Goal: Task Accomplishment & Management: Manage account settings

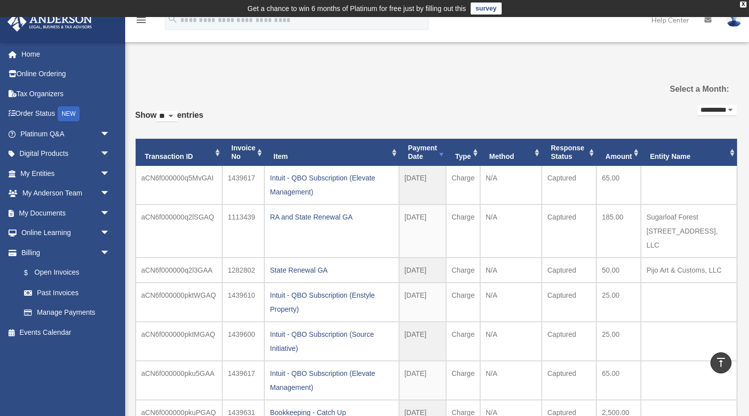
scroll to position [372, 0]
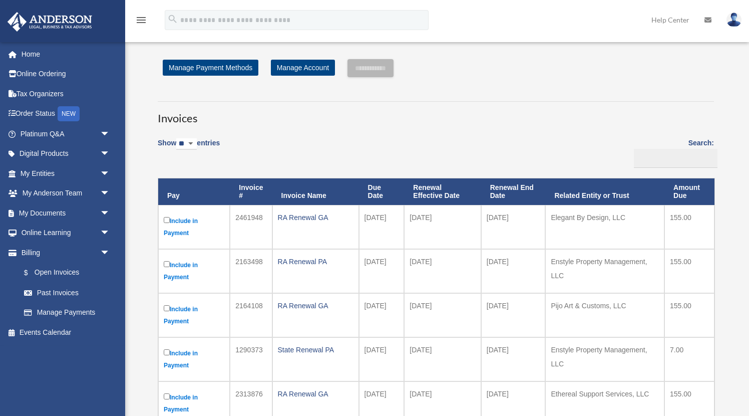
scroll to position [338, 0]
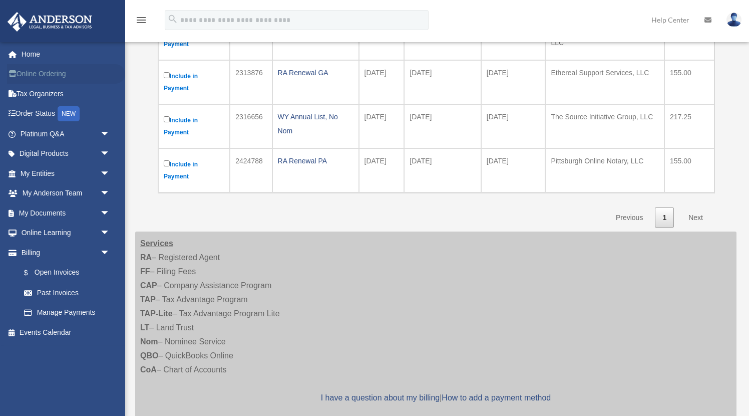
click at [43, 73] on link "Online Ordering" at bounding box center [66, 74] width 118 height 20
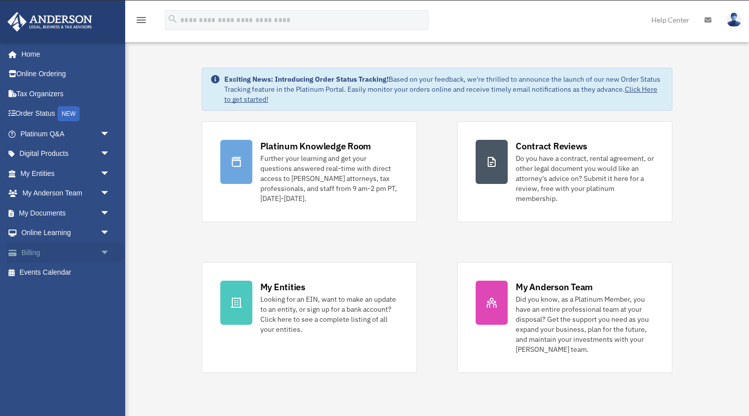
click at [44, 253] on link "Billing arrow_drop_down" at bounding box center [66, 252] width 118 height 20
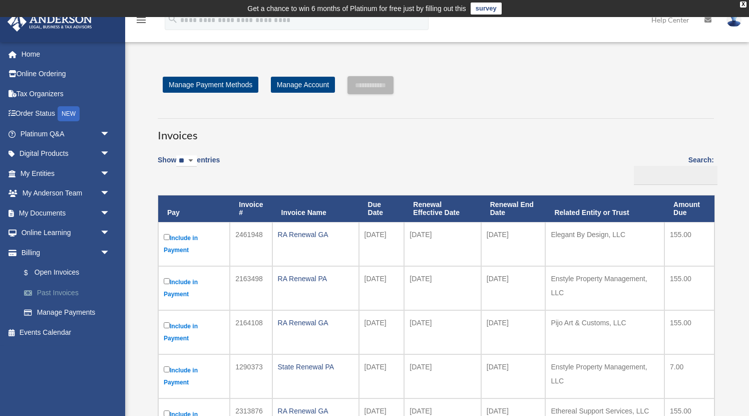
click at [71, 284] on link "Past Invoices" at bounding box center [69, 292] width 111 height 20
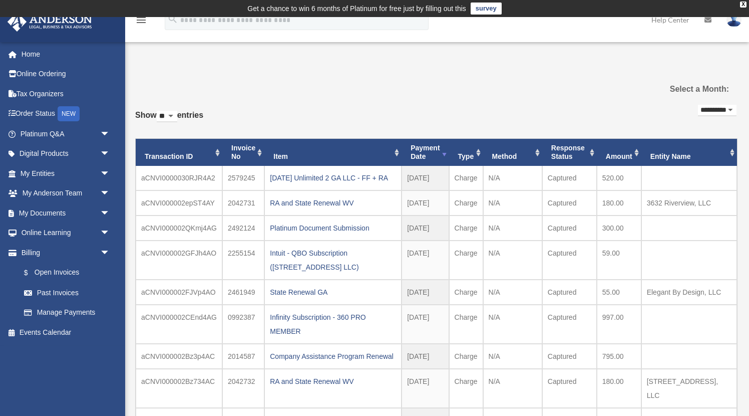
click at [638, 150] on th "Amount" at bounding box center [619, 152] width 45 height 27
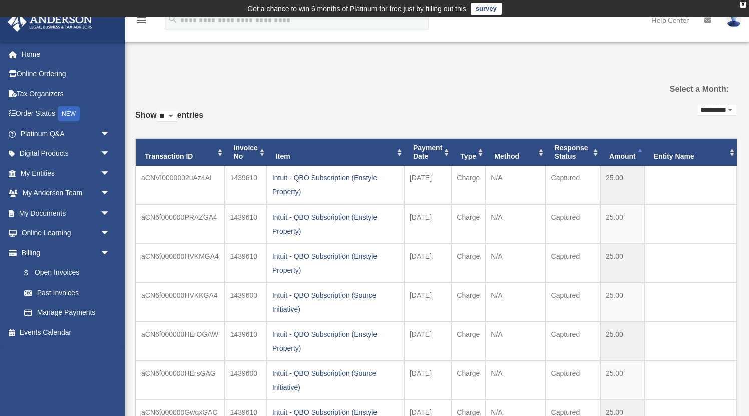
click at [638, 150] on th "Amount" at bounding box center [622, 152] width 45 height 27
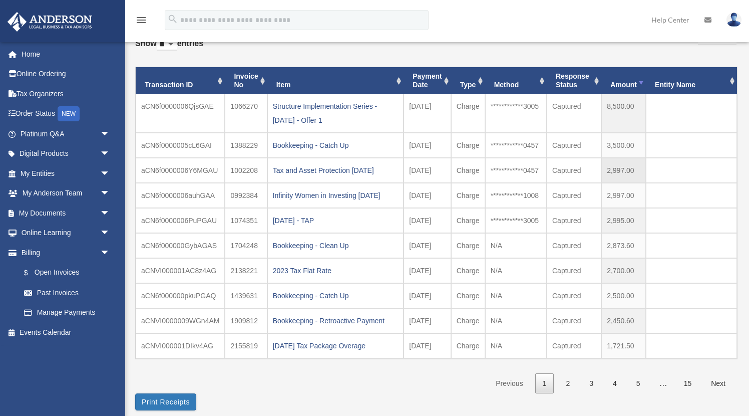
scroll to position [76, 0]
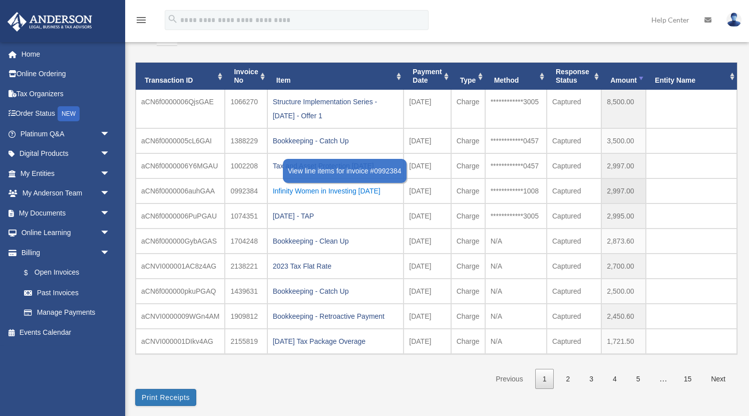
click at [361, 189] on div "Infinity Women in Investing [DATE]" at bounding box center [336, 191] width 126 height 14
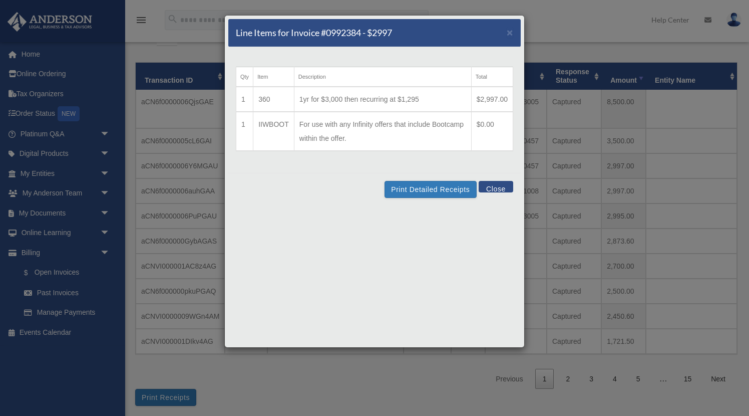
click at [218, 170] on div "Line Items for Invoice #0992384 - $2997 × Qty Item Description Total 1 360 1yr …" at bounding box center [374, 208] width 749 height 416
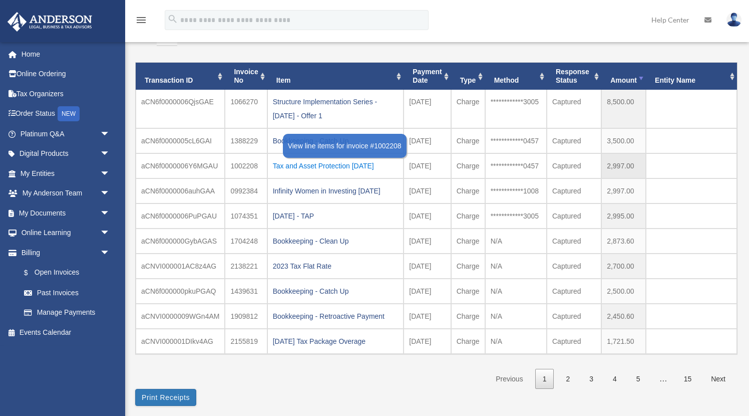
click at [334, 167] on div "Tax and Asset Protection [DATE]" at bounding box center [336, 166] width 126 height 14
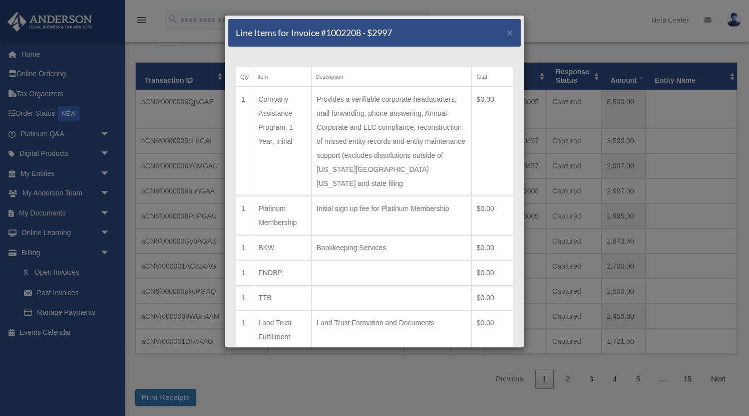
scroll to position [0, 0]
click at [511, 28] on span "×" at bounding box center [510, 33] width 7 height 12
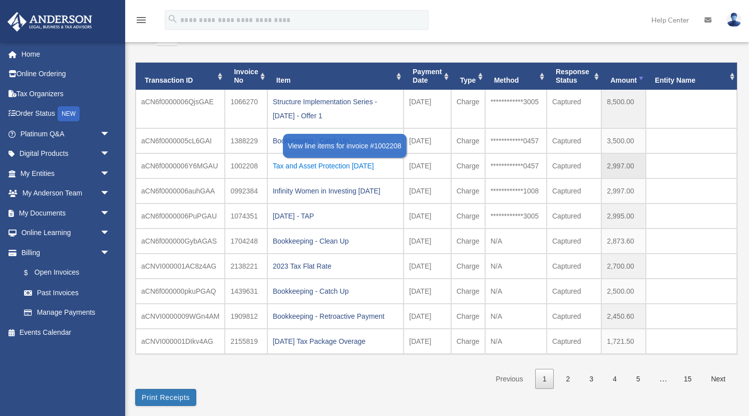
click at [324, 163] on div "Tax and Asset Protection [DATE]" at bounding box center [336, 166] width 126 height 14
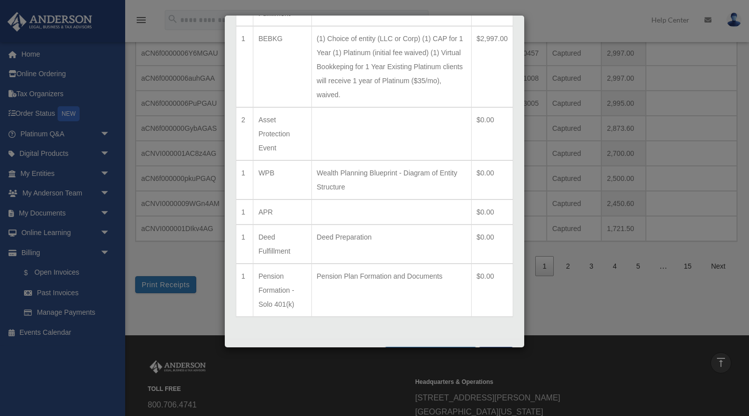
scroll to position [322, 0]
click at [493, 347] on button "Close" at bounding box center [496, 353] width 35 height 12
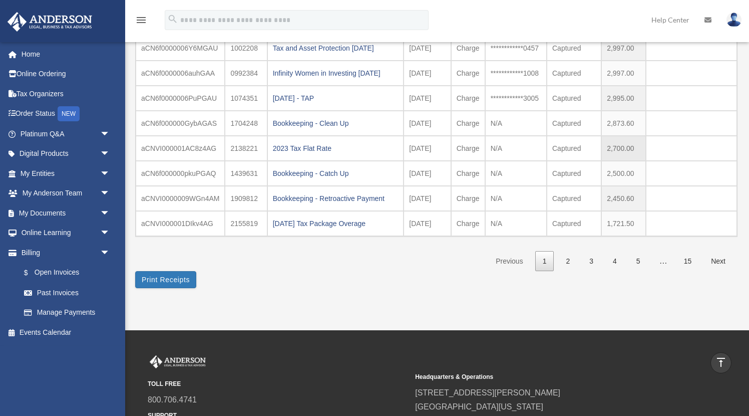
scroll to position [195, 0]
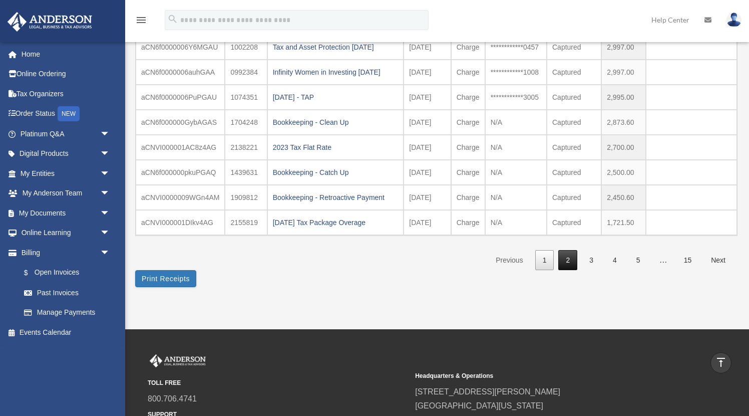
click at [567, 255] on link "2" at bounding box center [567, 260] width 19 height 21
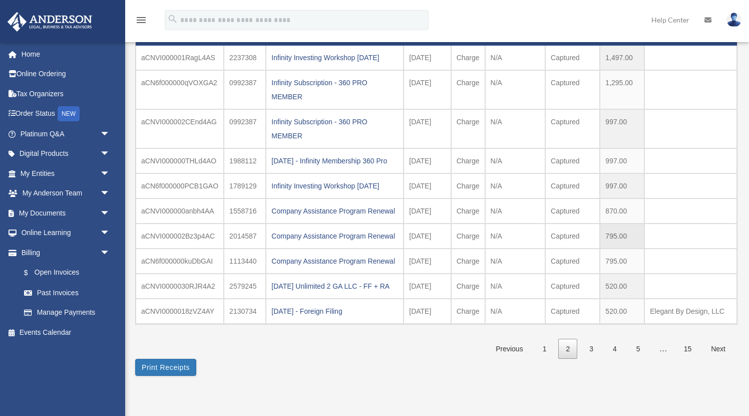
scroll to position [134, 0]
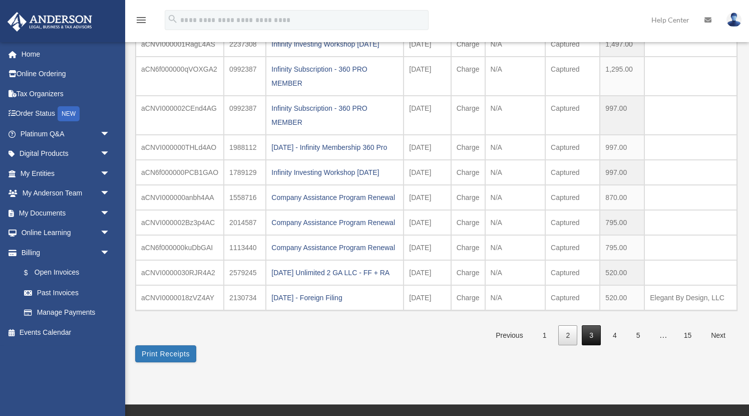
click at [595, 345] on link "3" at bounding box center [591, 335] width 19 height 21
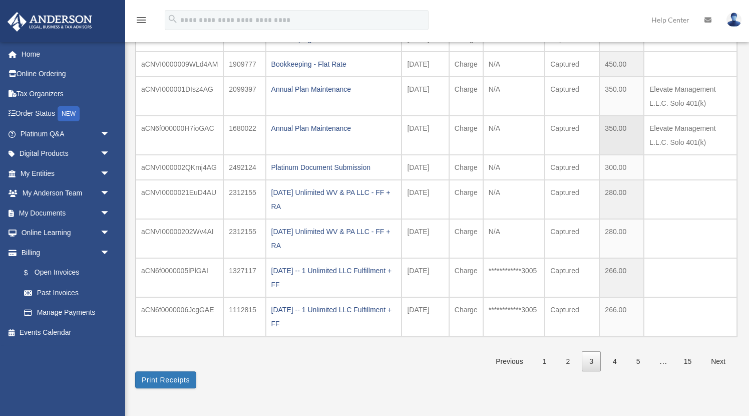
scroll to position [180, 0]
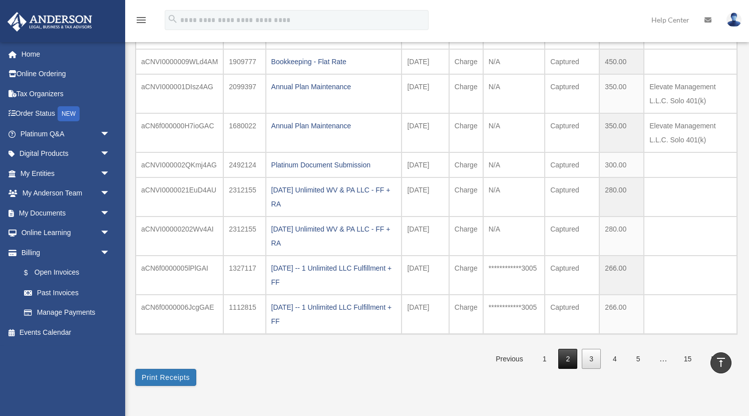
click at [567, 355] on link "2" at bounding box center [567, 358] width 19 height 21
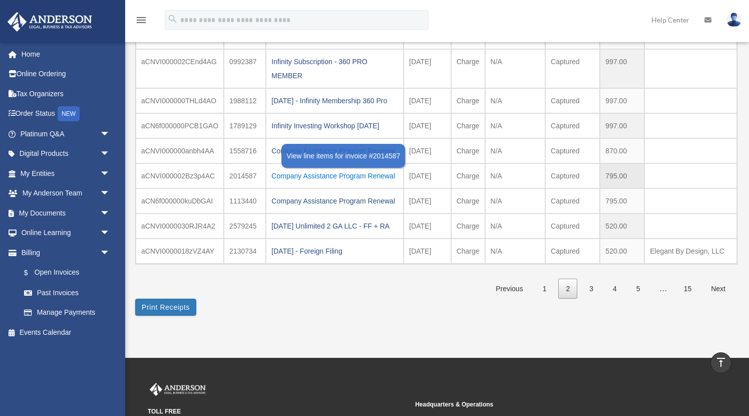
click at [390, 183] on div "Company Assistance Program Renewal" at bounding box center [334, 176] width 127 height 14
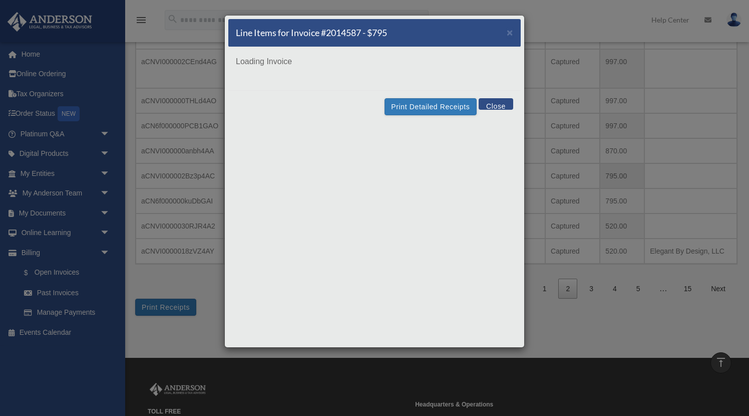
scroll to position [0, 0]
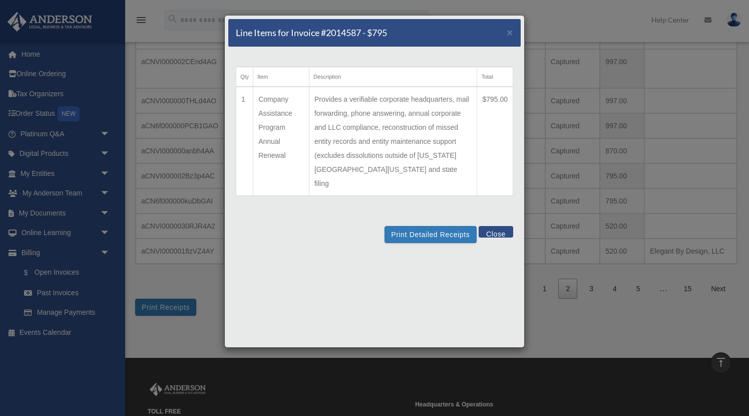
drag, startPoint x: 291, startPoint y: 159, endPoint x: 256, endPoint y: 96, distance: 72.2
click at [256, 96] on td "Company Assistance Program Annual Renewal" at bounding box center [281, 141] width 56 height 109
click at [510, 33] on span "×" at bounding box center [510, 33] width 7 height 12
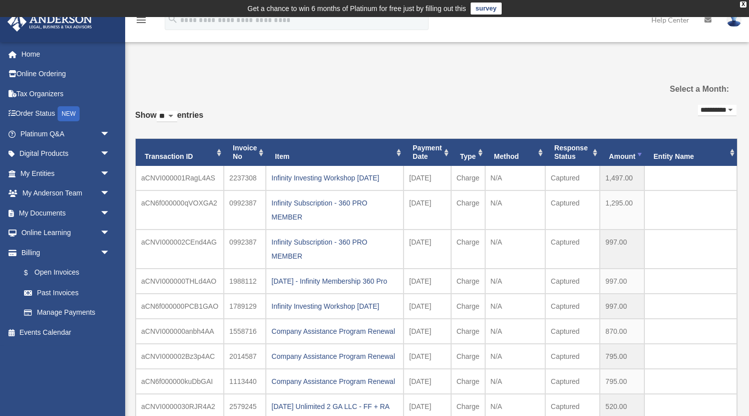
click at [246, 161] on th "Invoice No" at bounding box center [245, 152] width 42 height 27
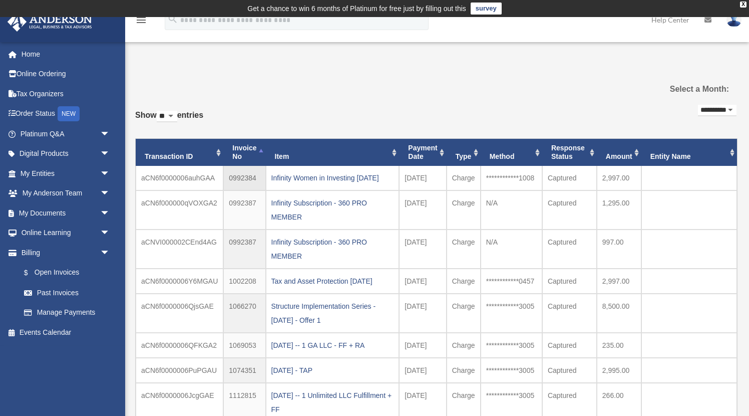
click at [241, 173] on td "0992384" at bounding box center [244, 178] width 42 height 25
click at [238, 154] on th "Invoice No" at bounding box center [244, 152] width 42 height 27
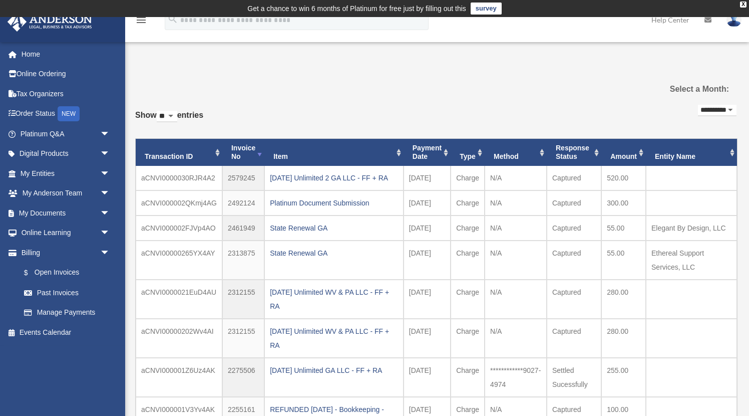
click at [432, 145] on th "Payment Date" at bounding box center [427, 152] width 47 height 27
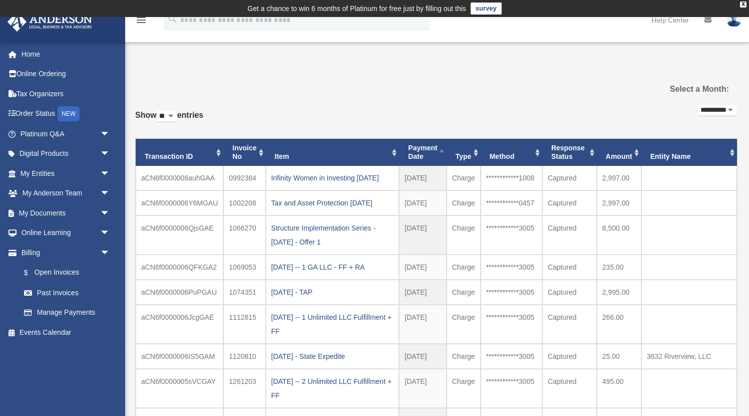
click at [431, 149] on th "Payment Date" at bounding box center [422, 152] width 47 height 27
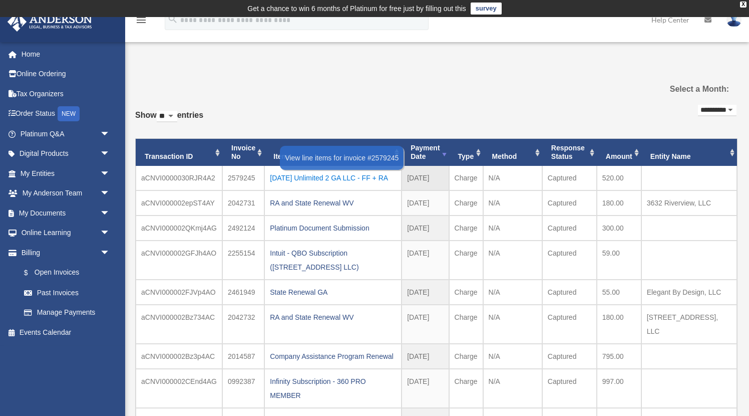
click at [357, 175] on div "[DATE] Unlimited 2 GA LLC - FF + RA" at bounding box center [333, 178] width 126 height 14
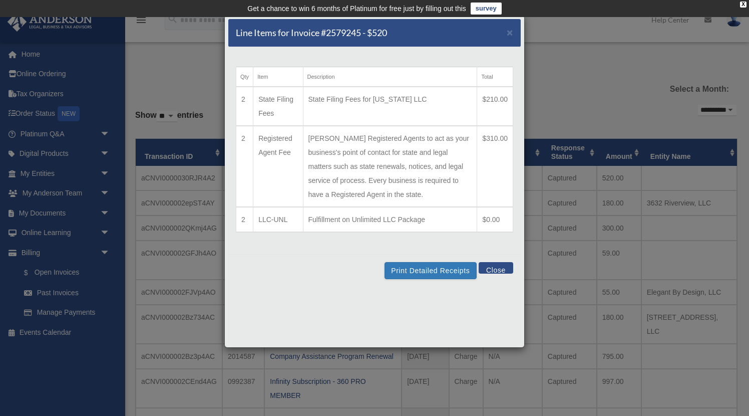
click at [496, 273] on button "Close" at bounding box center [496, 268] width 35 height 12
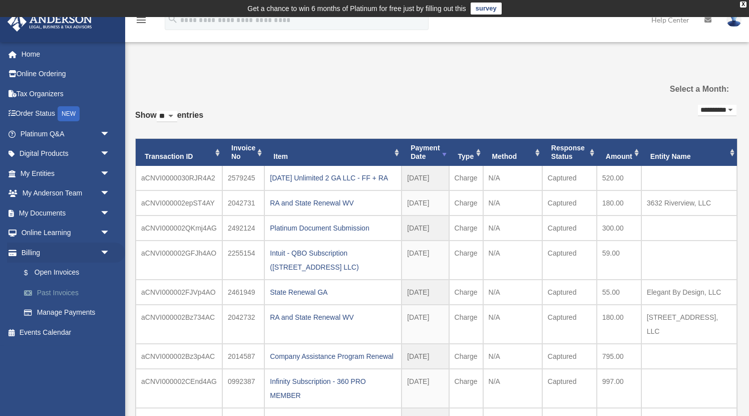
click at [61, 290] on link "Past Invoices" at bounding box center [69, 292] width 111 height 20
click at [30, 68] on link "Online Ordering" at bounding box center [66, 74] width 118 height 20
